Goal: Find specific page/section: Locate item on page

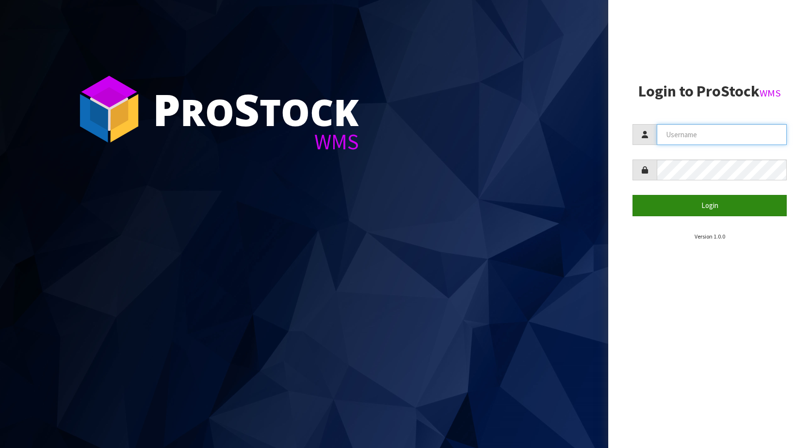
type input "KitchenAid"
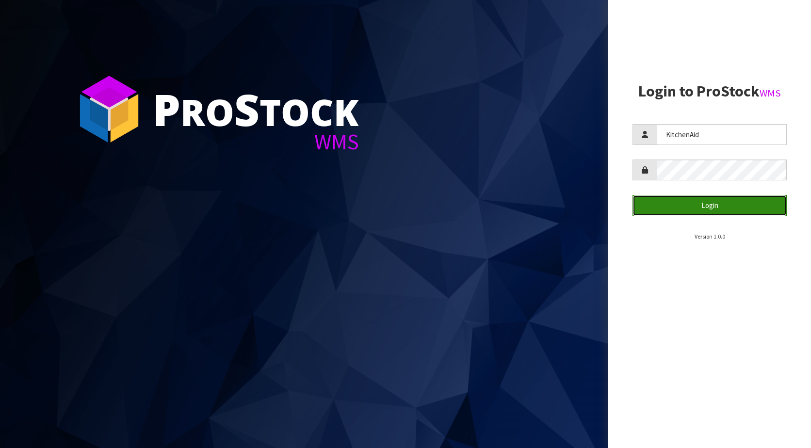
click at [691, 208] on button "Login" at bounding box center [709, 205] width 154 height 21
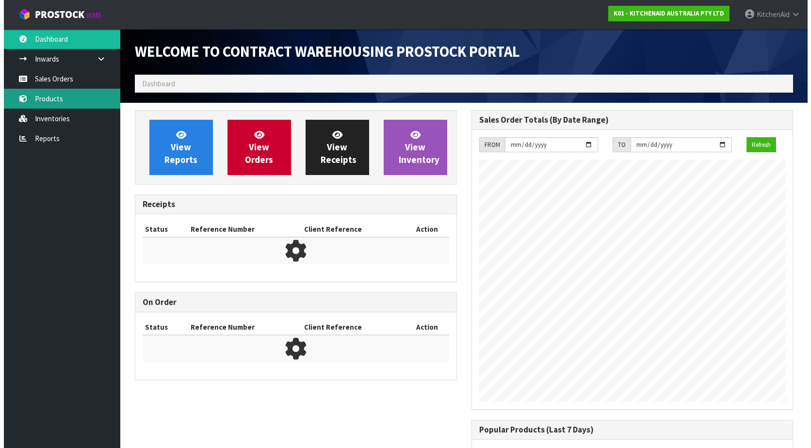
scroll to position [538, 336]
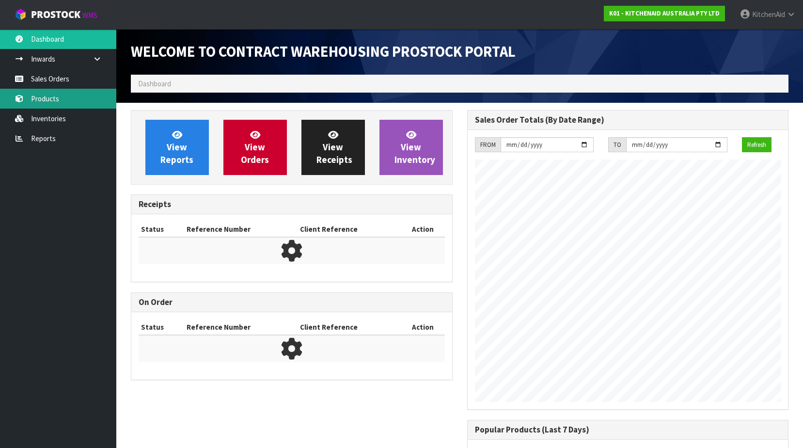
click at [47, 96] on link "Products" at bounding box center [58, 99] width 116 height 20
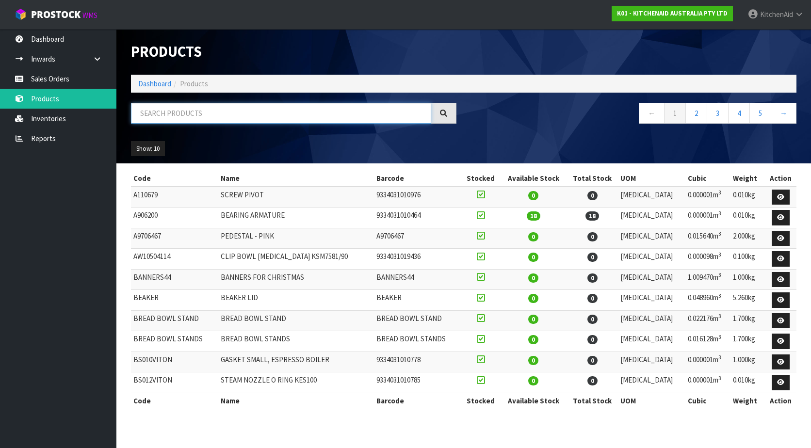
click at [263, 112] on input "text" at bounding box center [281, 113] width 300 height 21
paste input "W11433177"
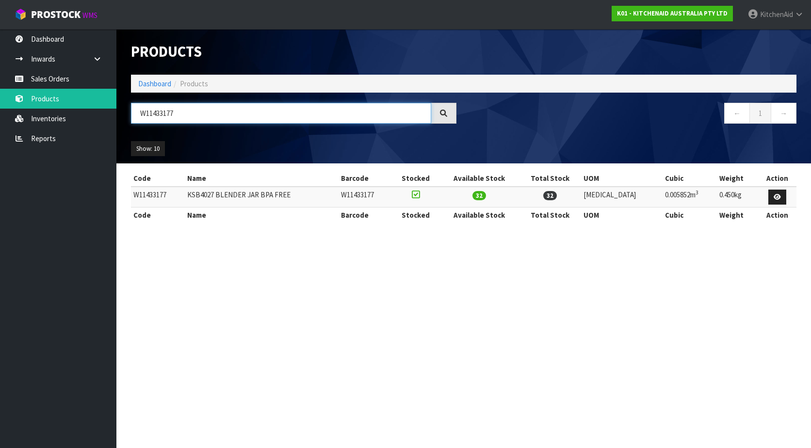
type input "W11433177"
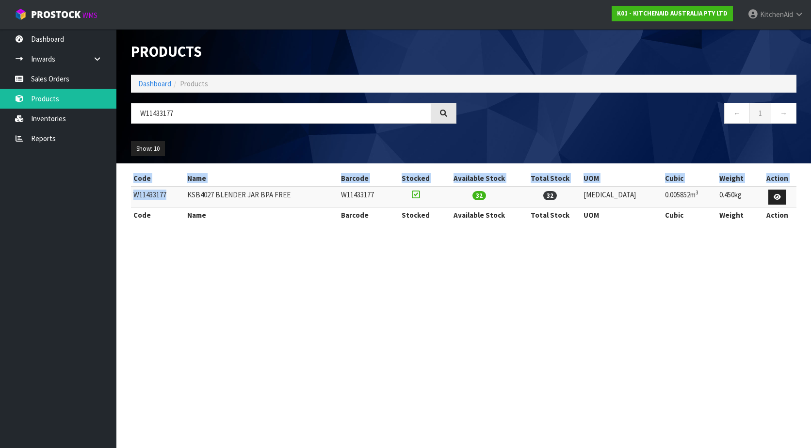
drag, startPoint x: 178, startPoint y: 194, endPoint x: 111, endPoint y: 200, distance: 67.6
click at [111, 200] on body "Toggle navigation ProStock WMS K01 - KITCHENAID AUSTRALIA PTY LTD [GEOGRAPHIC_D…" at bounding box center [405, 224] width 811 height 448
click at [166, 199] on td "W11433177" at bounding box center [158, 197] width 54 height 21
drag, startPoint x: 168, startPoint y: 196, endPoint x: 132, endPoint y: 196, distance: 36.4
click at [132, 196] on td "W11433177" at bounding box center [158, 197] width 54 height 21
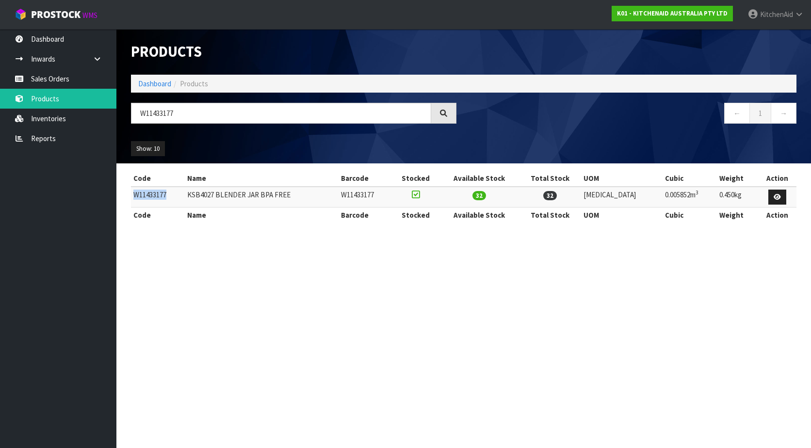
copy td "W11433177"
